Goal: Information Seeking & Learning: Learn about a topic

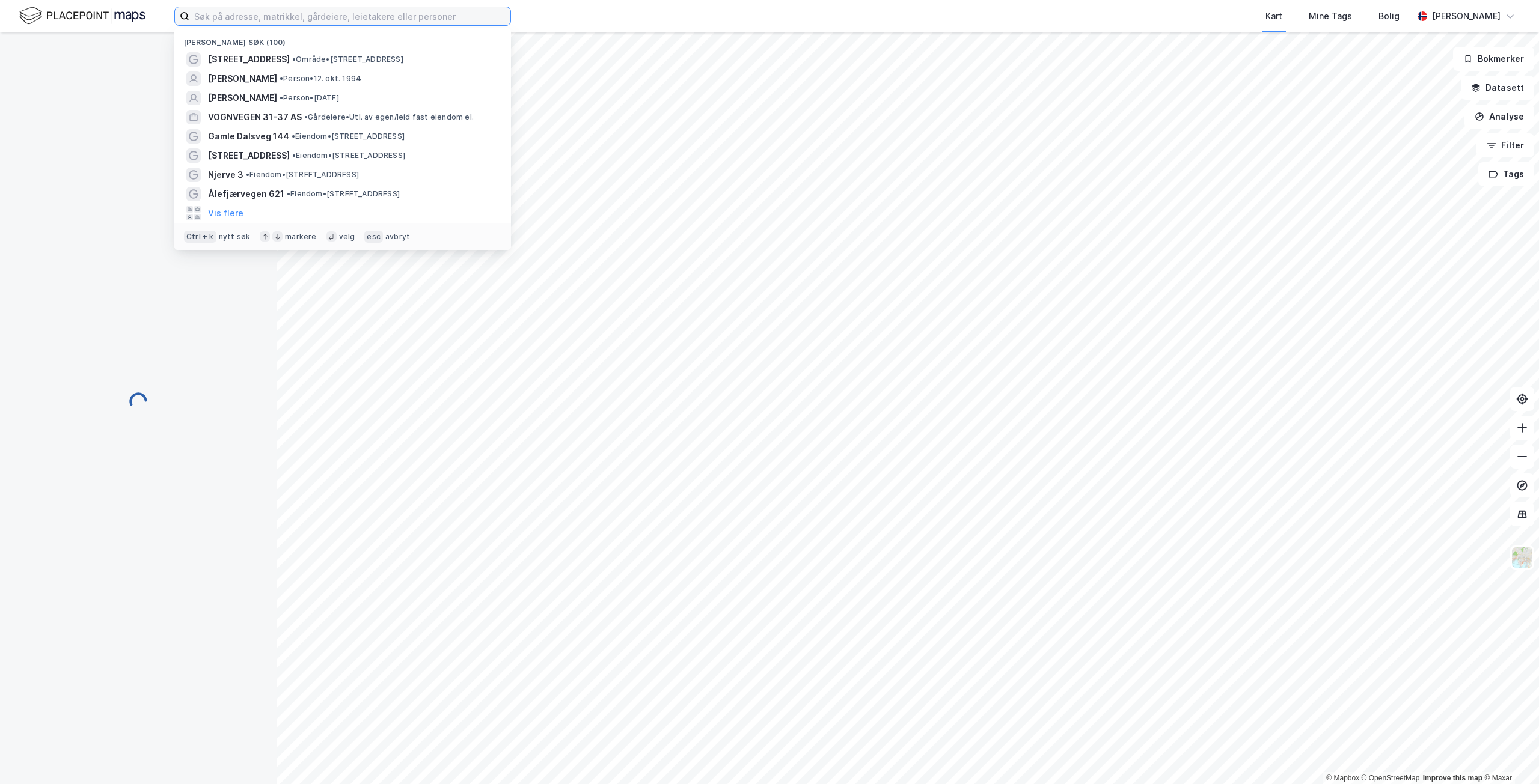
click at [334, 11] on input at bounding box center [350, 16] width 321 height 18
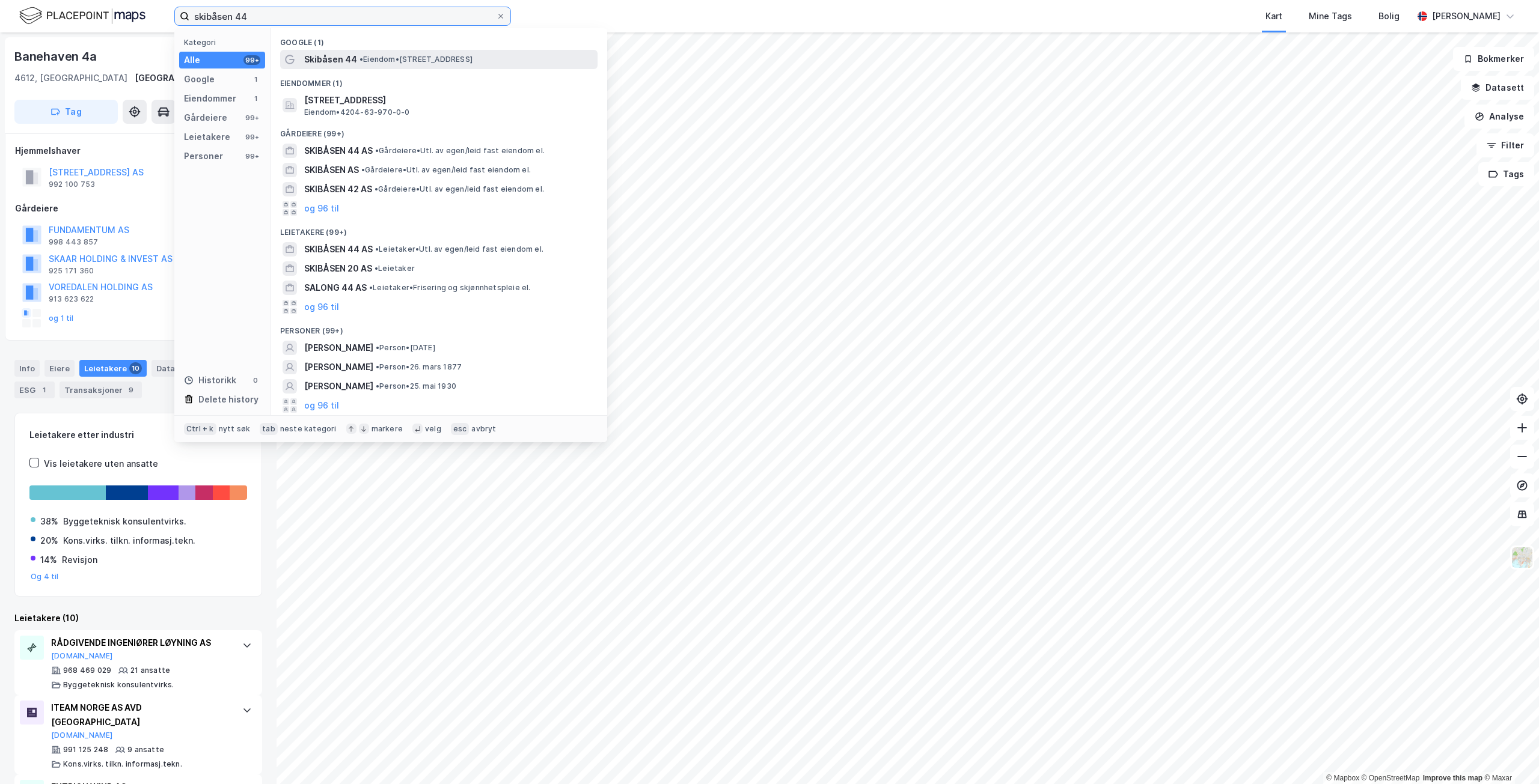
type input "skibåsen 44"
click at [384, 59] on span "• Eiendom • [STREET_ADDRESS]" at bounding box center [416, 59] width 113 height 9
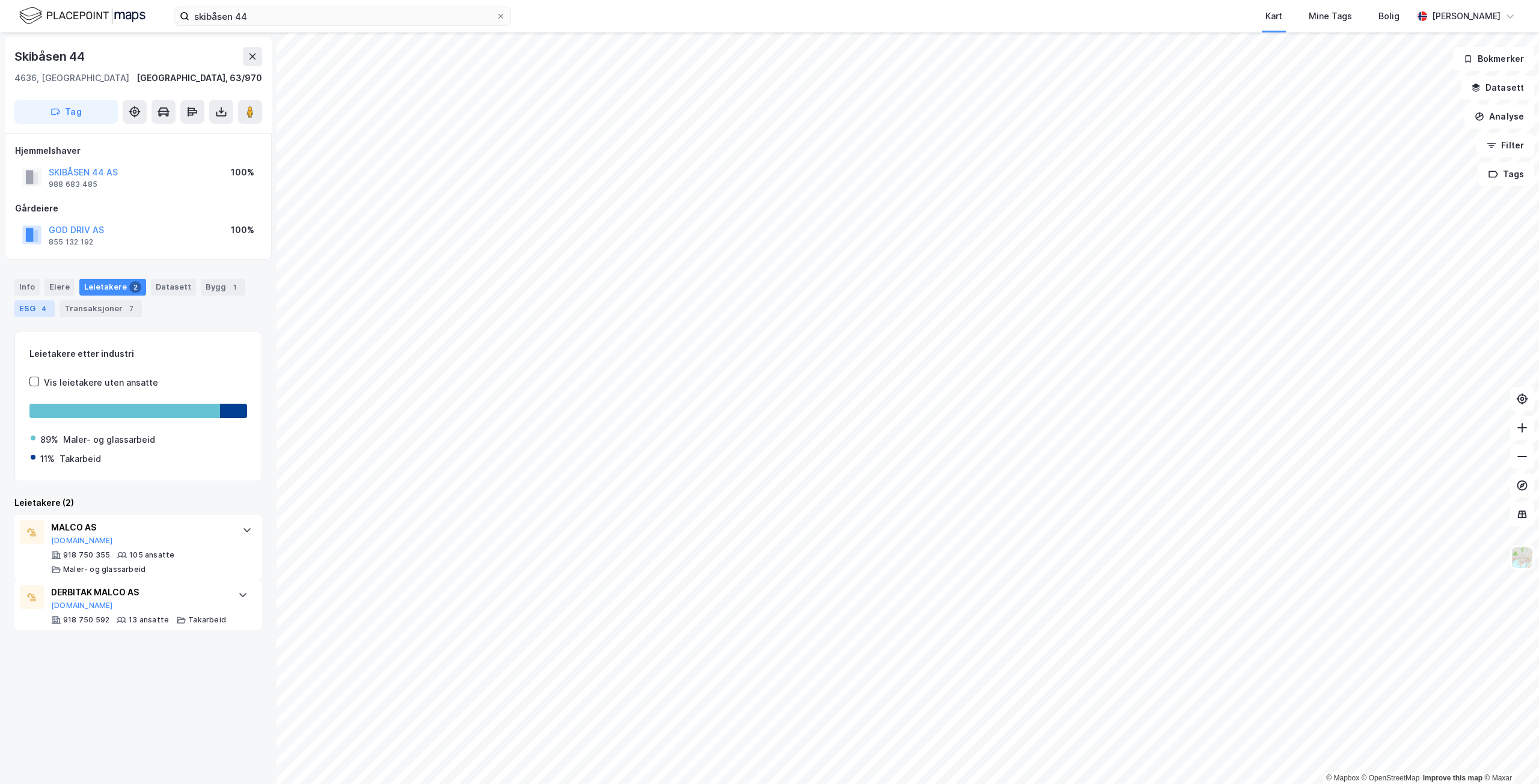
click at [29, 309] on div "ESG 4" at bounding box center [35, 308] width 40 height 17
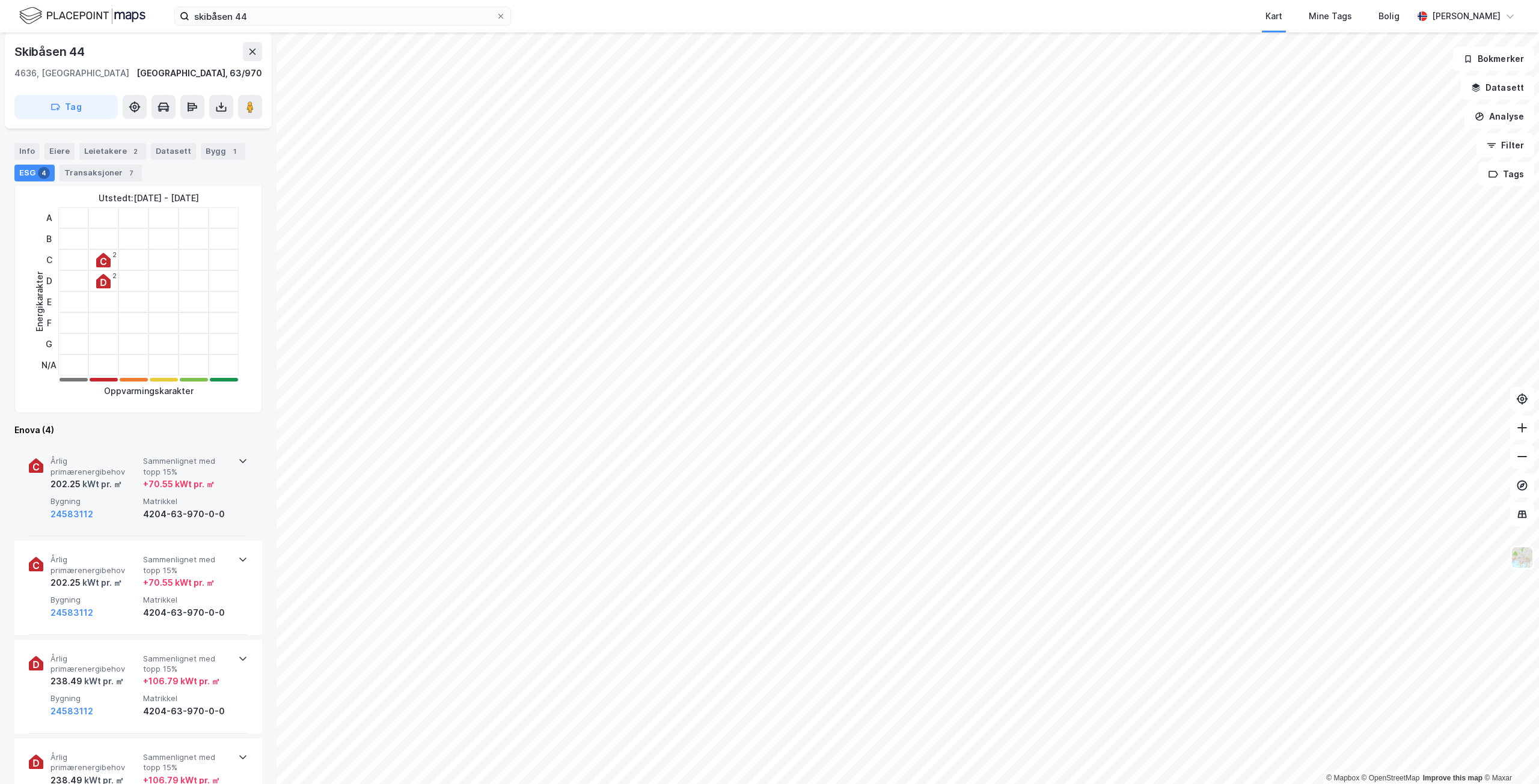
scroll to position [180, 0]
click at [202, 504] on span "Matrikkel" at bounding box center [187, 500] width 88 height 10
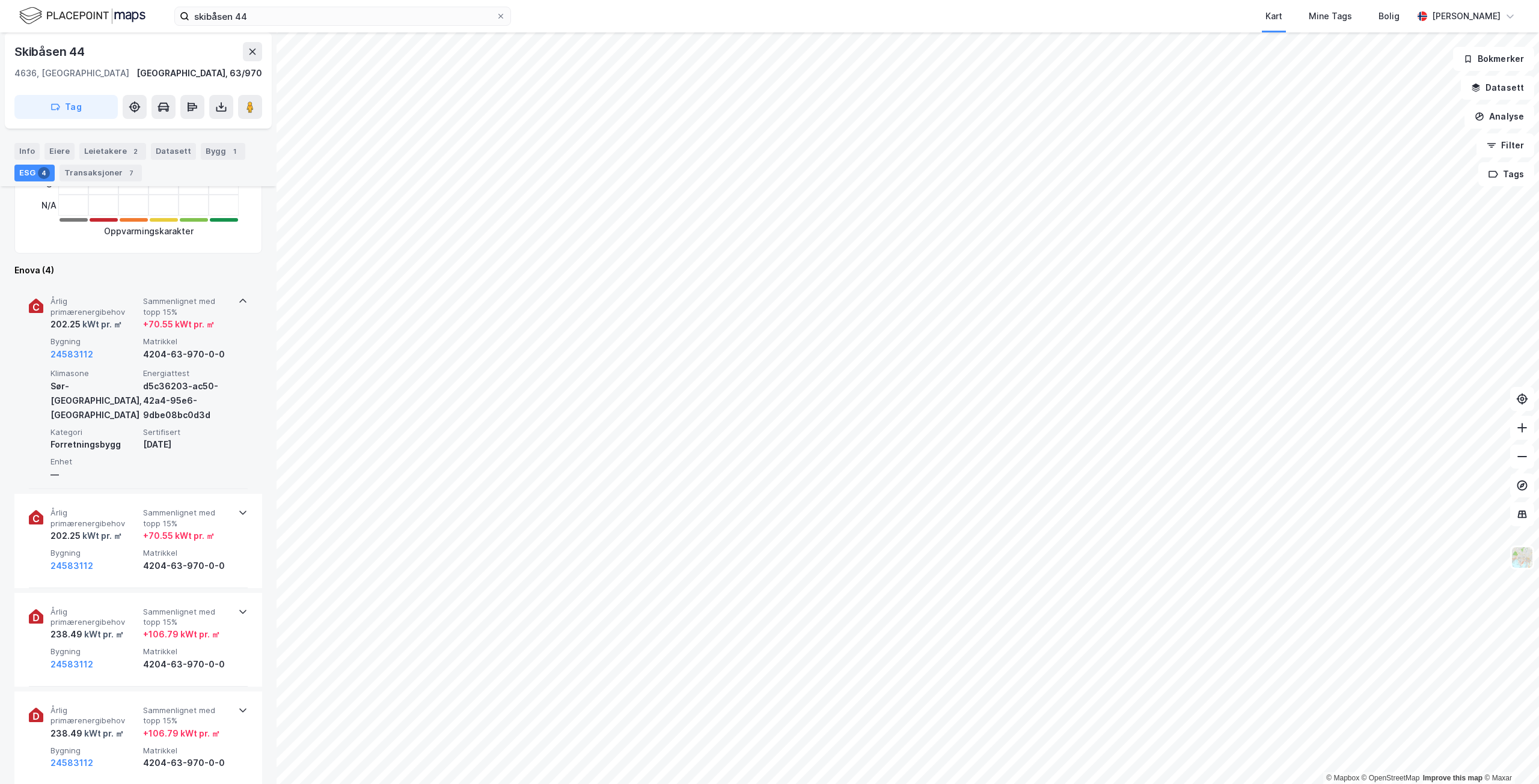
scroll to position [361, 0]
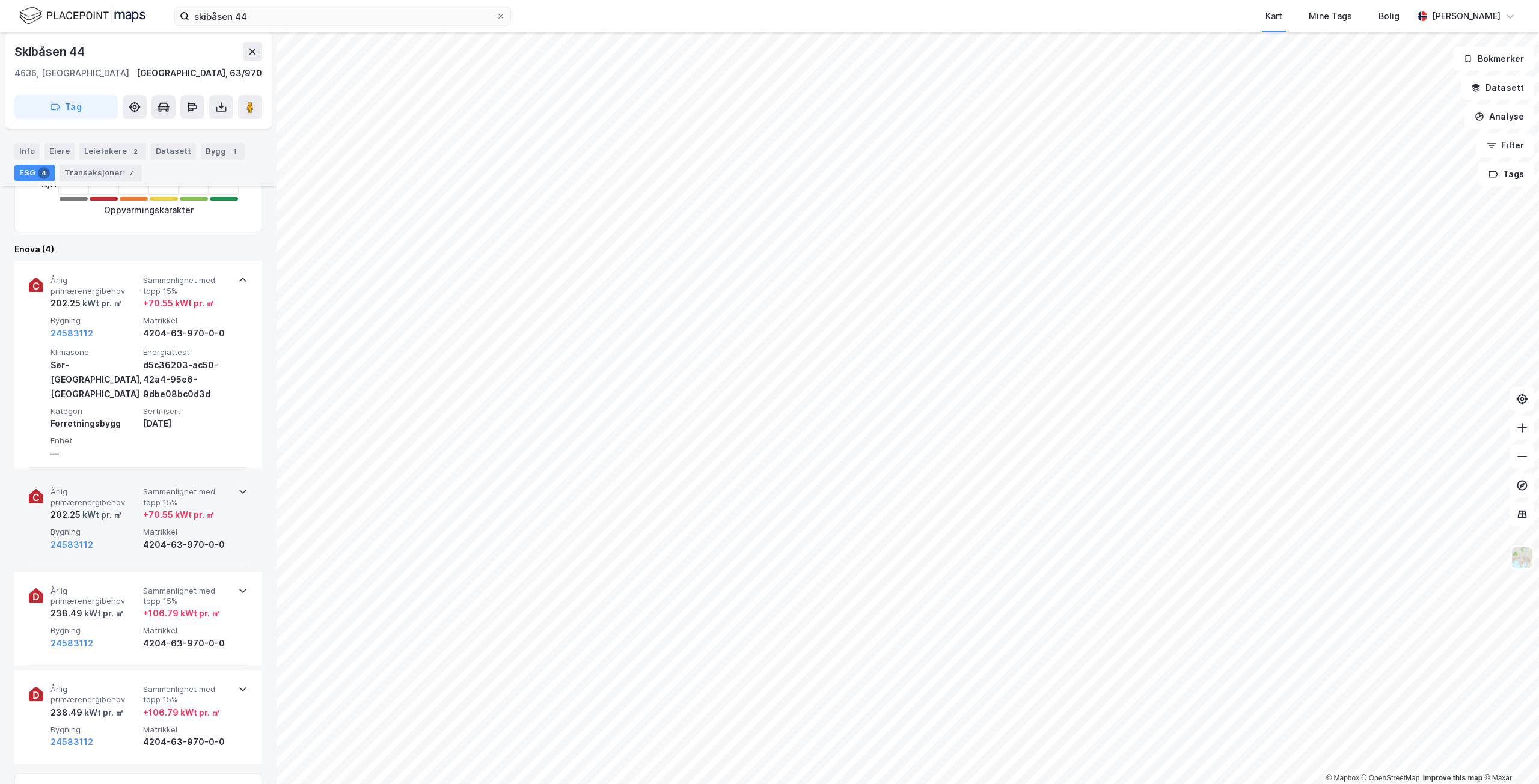
click at [202, 510] on div "+ 70.55 kWt pr. ㎡" at bounding box center [178, 515] width 71 height 15
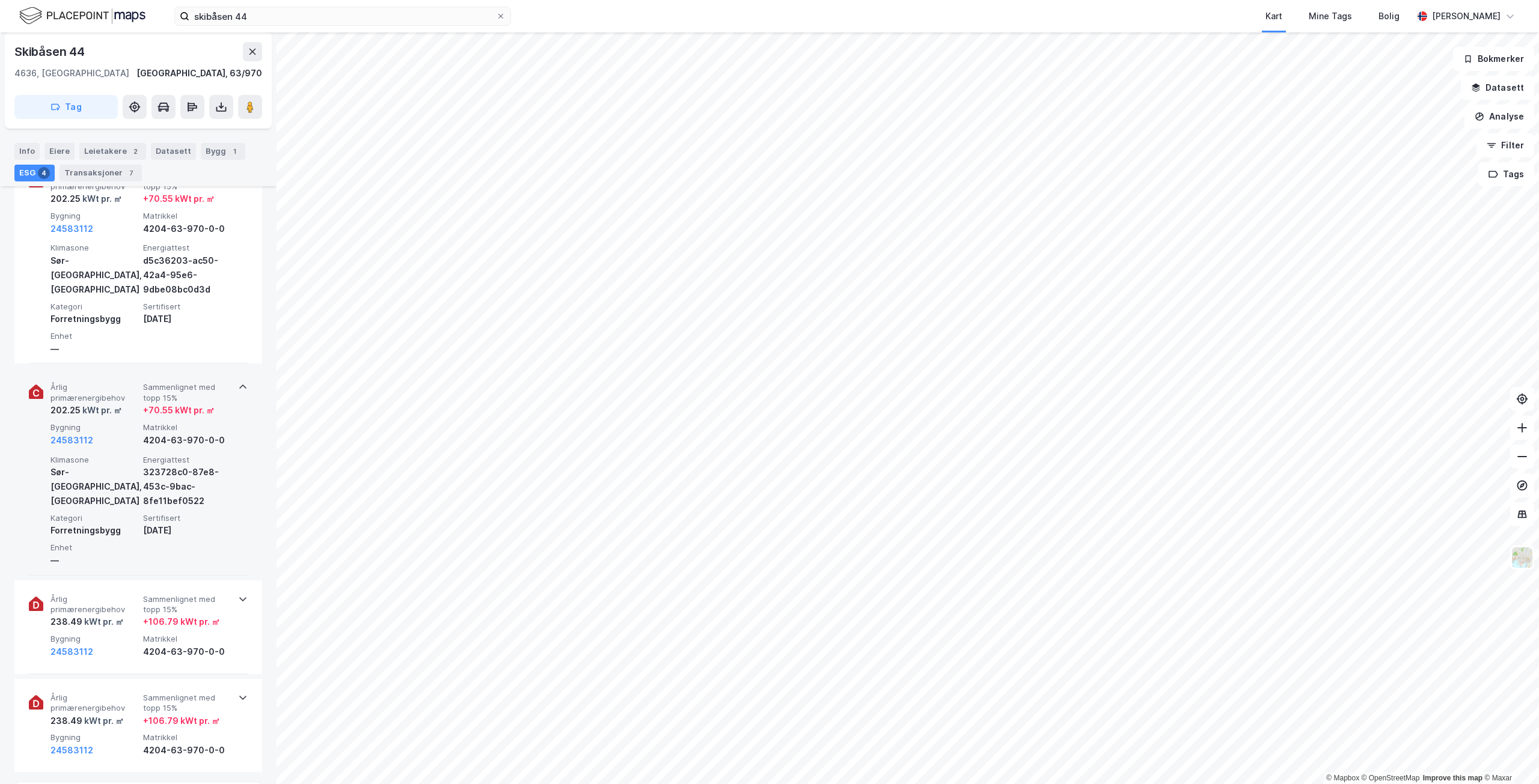
scroll to position [481, 0]
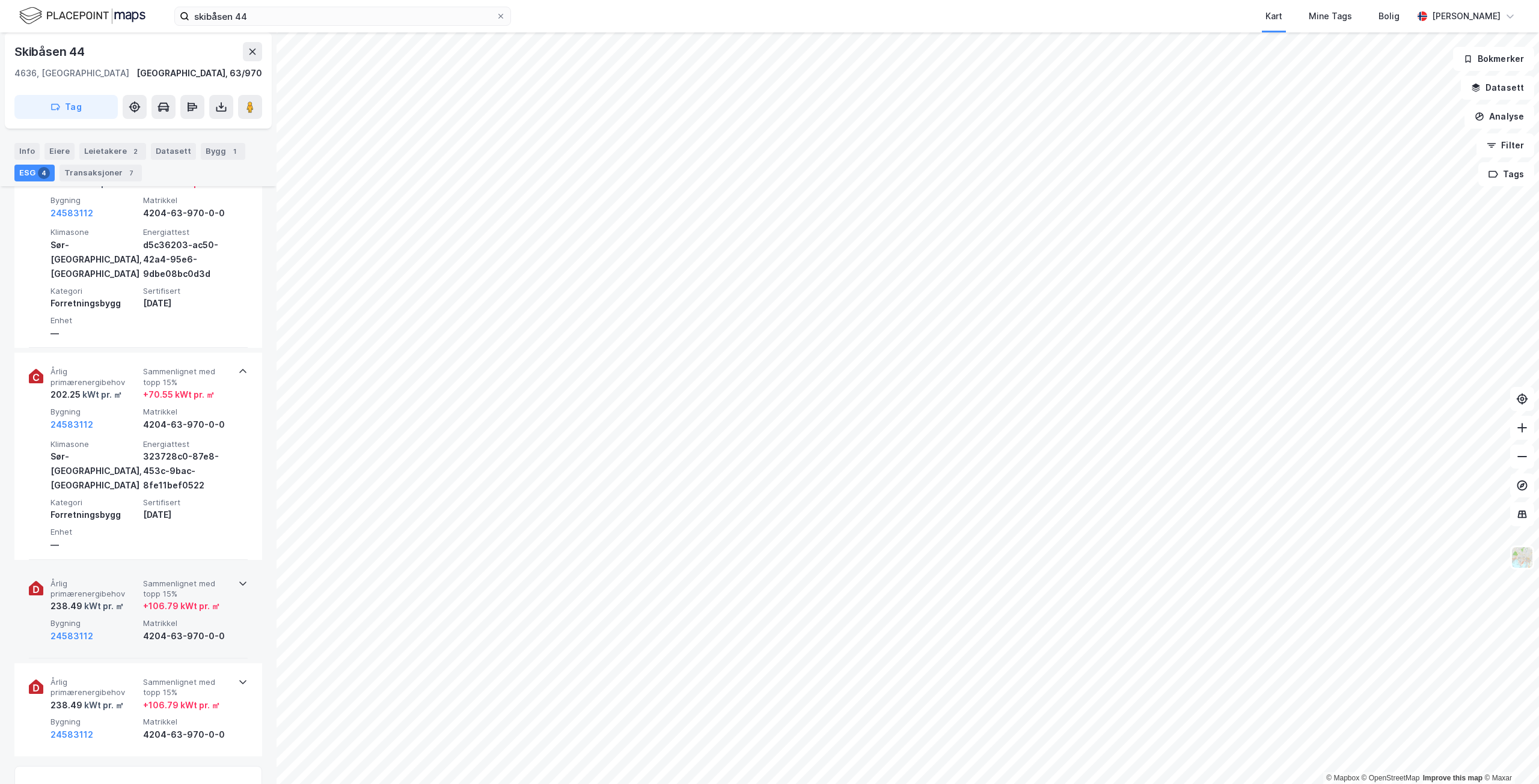
click at [204, 591] on span "Sammenlignet med topp 15%" at bounding box center [187, 589] width 88 height 21
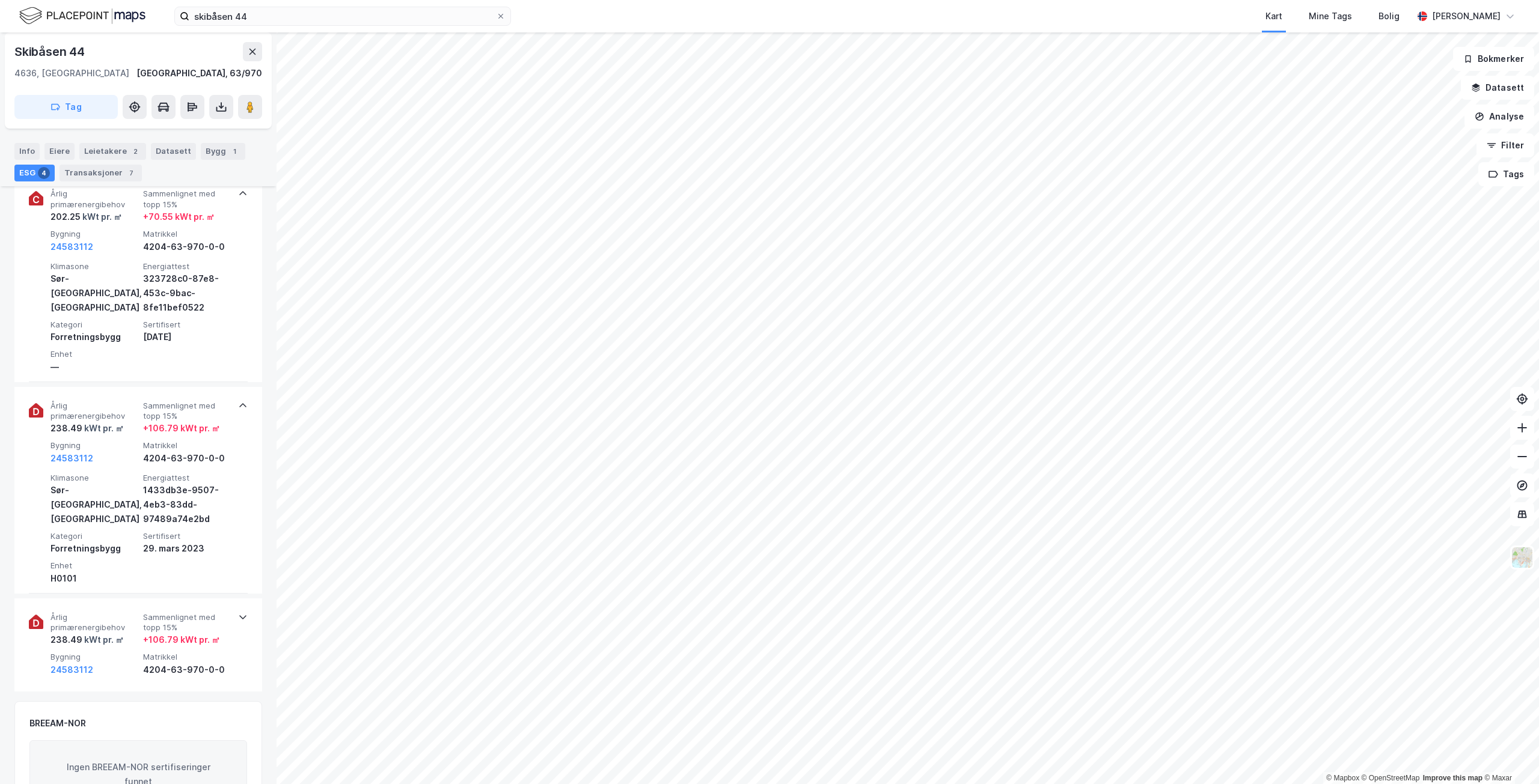
scroll to position [661, 0]
click at [202, 614] on span "Sammenlignet med topp 15%" at bounding box center [187, 620] width 88 height 21
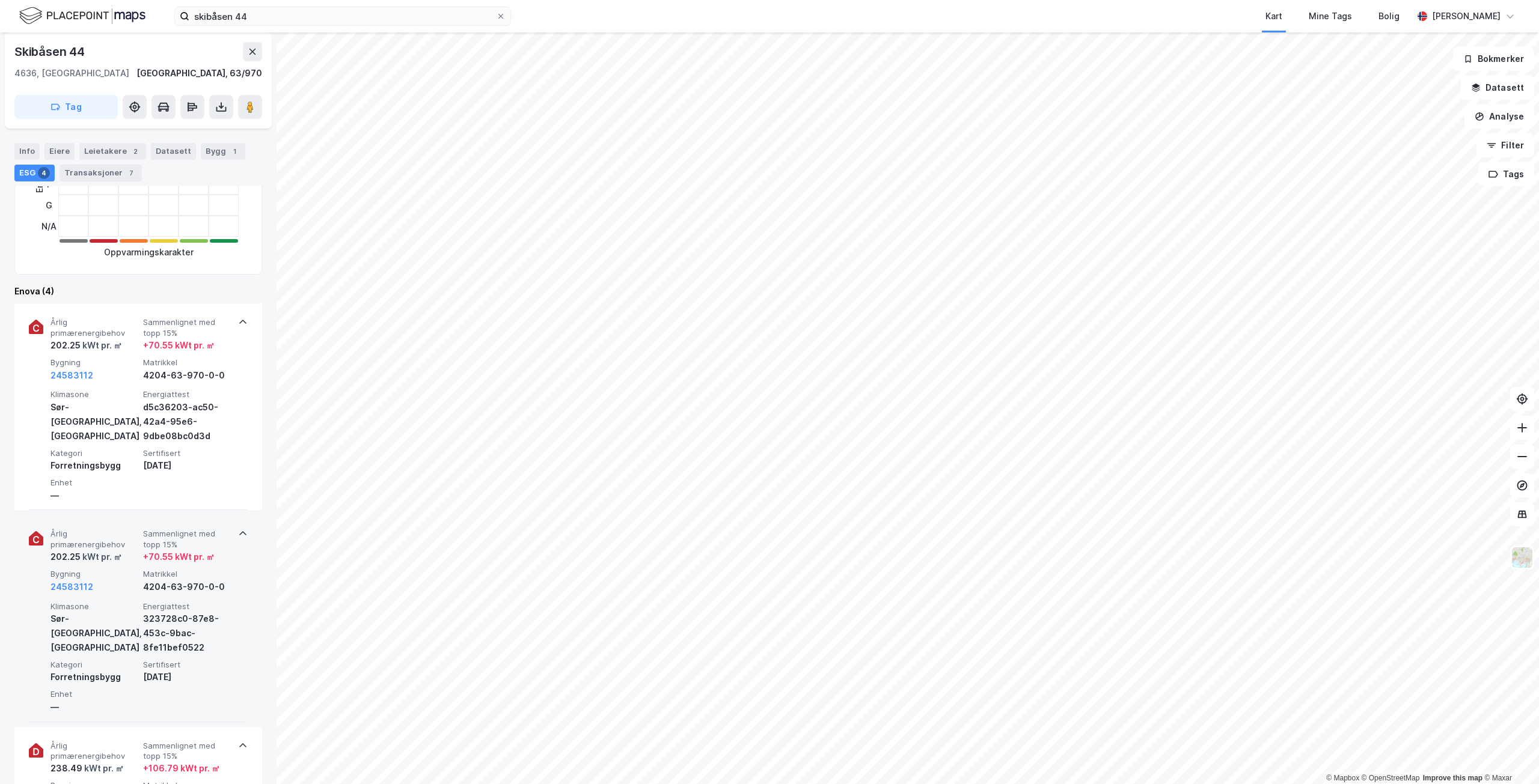
scroll to position [60, 0]
